Goal: Information Seeking & Learning: Check status

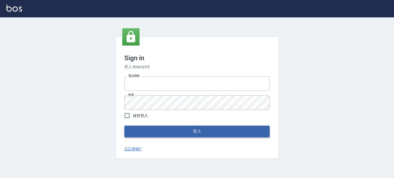
type input "0289832082"
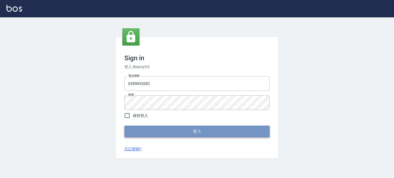
click at [152, 136] on button "登入" at bounding box center [196, 131] width 145 height 11
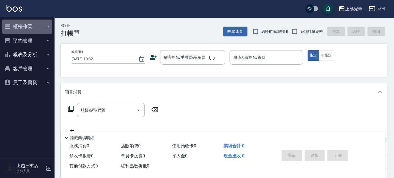
click at [23, 27] on button "櫃檯作業" at bounding box center [27, 27] width 50 height 14
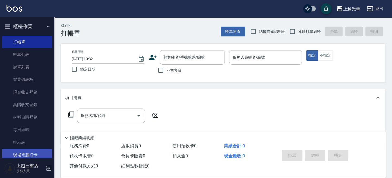
click at [39, 151] on link "現場電腦打卡" at bounding box center [27, 155] width 50 height 12
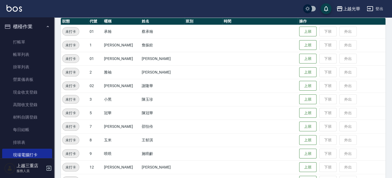
scroll to position [72, 0]
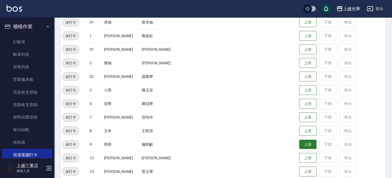
click at [299, 145] on button "上班" at bounding box center [307, 144] width 17 height 9
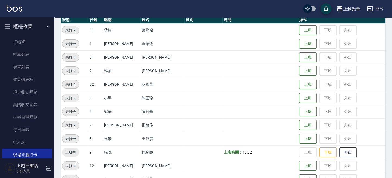
scroll to position [74, 0]
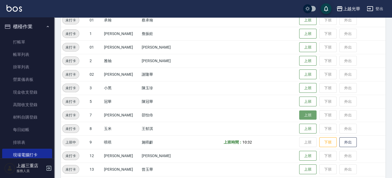
click at [299, 114] on button "上班" at bounding box center [307, 114] width 17 height 9
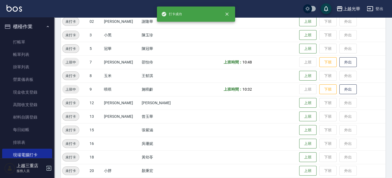
scroll to position [146, 0]
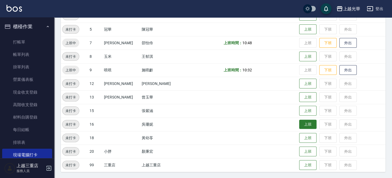
click at [303, 123] on button "上班" at bounding box center [307, 124] width 17 height 9
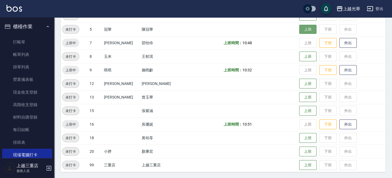
click at [301, 28] on button "上班" at bounding box center [307, 29] width 17 height 9
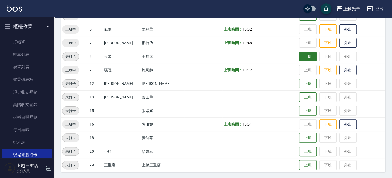
click at [301, 57] on button "上班" at bounding box center [307, 56] width 17 height 9
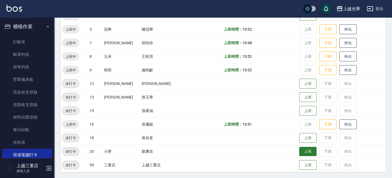
click at [305, 153] on button "上班" at bounding box center [307, 151] width 17 height 9
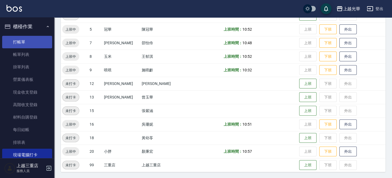
click at [30, 40] on link "打帳單" at bounding box center [27, 42] width 50 height 12
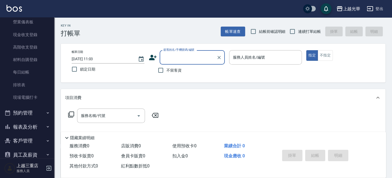
scroll to position [67, 0]
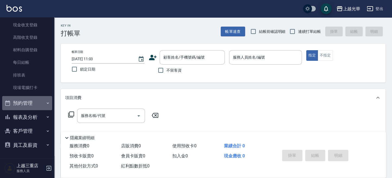
click at [36, 104] on button "預約管理" at bounding box center [27, 103] width 50 height 14
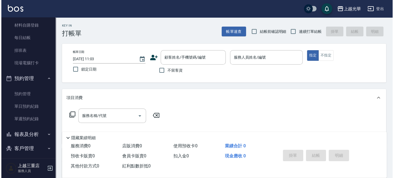
scroll to position [109, 0]
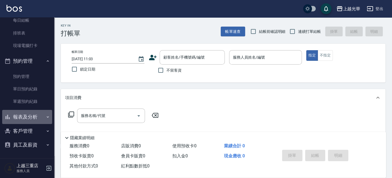
drag, startPoint x: 35, startPoint y: 111, endPoint x: 36, endPoint y: 135, distance: 23.9
click at [35, 111] on button "報表及分析" at bounding box center [27, 117] width 50 height 14
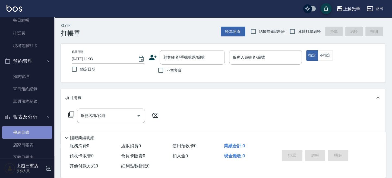
click at [36, 134] on link "報表目錄" at bounding box center [27, 132] width 50 height 12
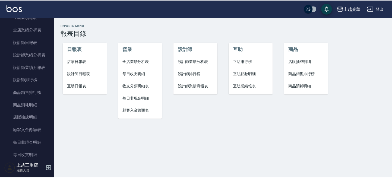
scroll to position [339, 0]
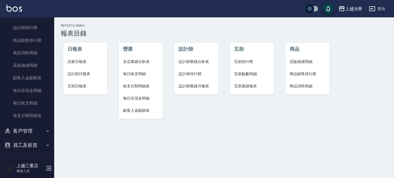
click at [24, 135] on button "客戶管理" at bounding box center [27, 131] width 50 height 14
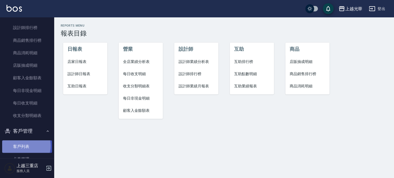
drag, startPoint x: 25, startPoint y: 145, endPoint x: 69, endPoint y: 114, distance: 53.6
click at [25, 145] on link "客戶列表" at bounding box center [27, 146] width 50 height 12
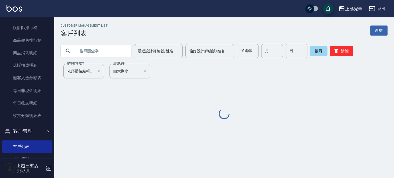
click at [87, 52] on input "text" at bounding box center [101, 51] width 51 height 15
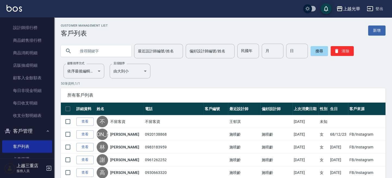
click at [92, 54] on input "text" at bounding box center [101, 51] width 51 height 15
click at [87, 56] on input "text" at bounding box center [101, 51] width 51 height 15
type input "0975399898"
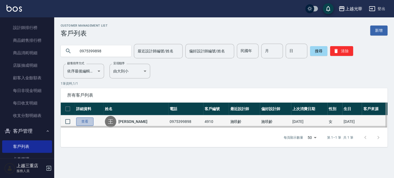
click at [92, 119] on link "查看" at bounding box center [84, 121] width 17 height 8
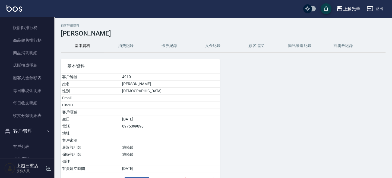
click at [126, 50] on button "消費記錄" at bounding box center [125, 45] width 43 height 13
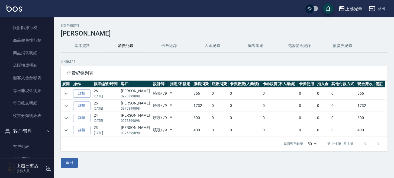
click at [70, 95] on td at bounding box center [66, 94] width 11 height 12
click at [66, 92] on icon "expand row" at bounding box center [66, 93] width 7 height 7
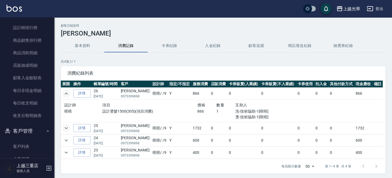
click at [67, 129] on icon "expand row" at bounding box center [66, 128] width 7 height 7
